Goal: Task Accomplishment & Management: Manage account settings

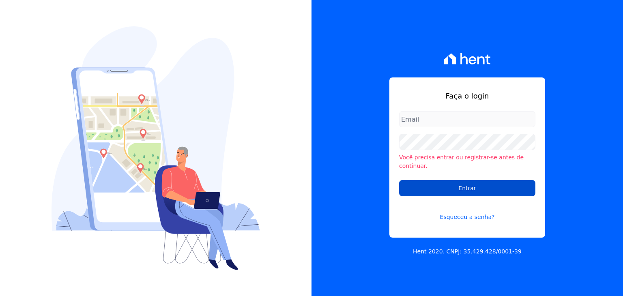
type input "[PERSON_NAME][EMAIL_ADDRESS][DOMAIN_NAME]"
click at [495, 183] on input "Entrar" at bounding box center [467, 188] width 136 height 16
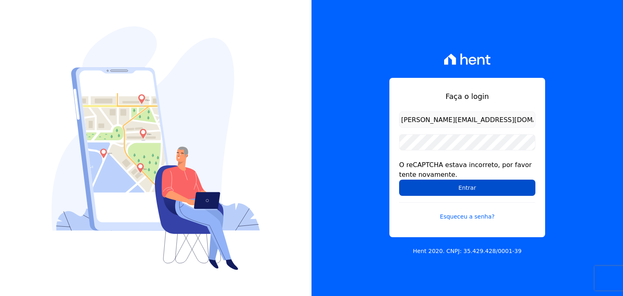
click at [449, 192] on input "Entrar" at bounding box center [467, 188] width 136 height 16
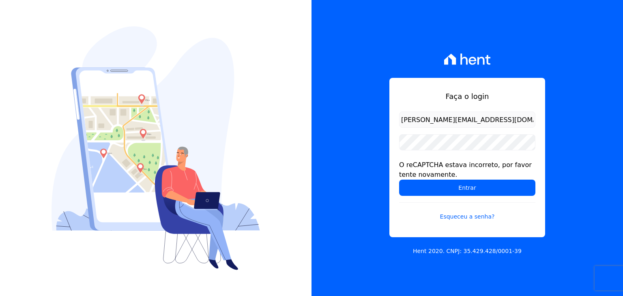
click at [449, 192] on input "Entrar" at bounding box center [467, 188] width 136 height 16
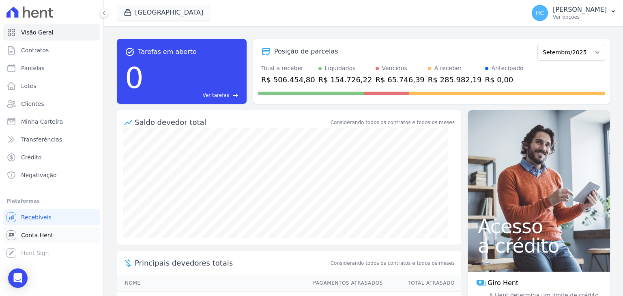
click at [37, 234] on span "Conta Hent" at bounding box center [37, 235] width 32 height 8
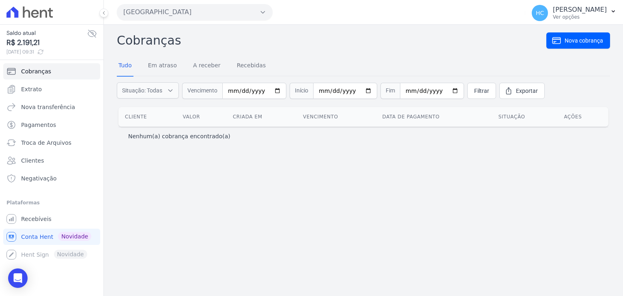
click at [456, 194] on div "Cobranças Nova cobrança Tudo Em atraso A receber Recebidas Situação: Todas Em a…" at bounding box center [363, 160] width 519 height 271
click at [379, 157] on div "Cobranças Nova cobrança Tudo Em atraso A receber Recebidas Situação: Todas Em a…" at bounding box center [363, 160] width 519 height 271
